Goal: Transaction & Acquisition: Purchase product/service

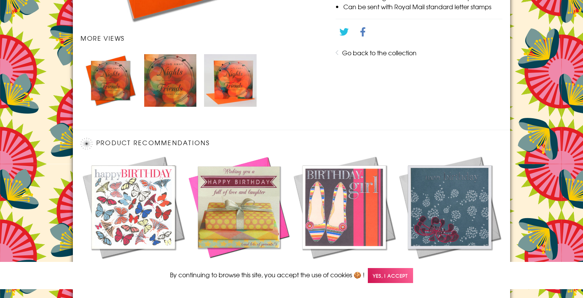
scroll to position [494, 0]
